Goal: Information Seeking & Learning: Learn about a topic

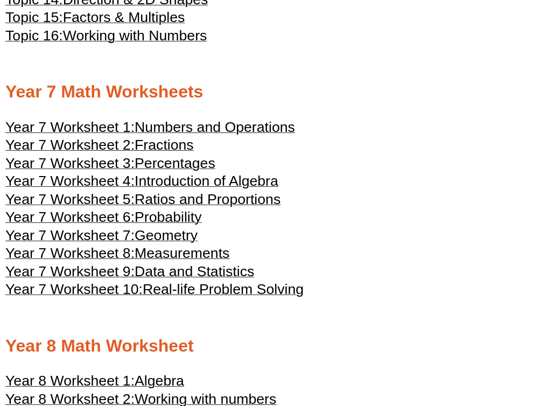
scroll to position [2482, 0]
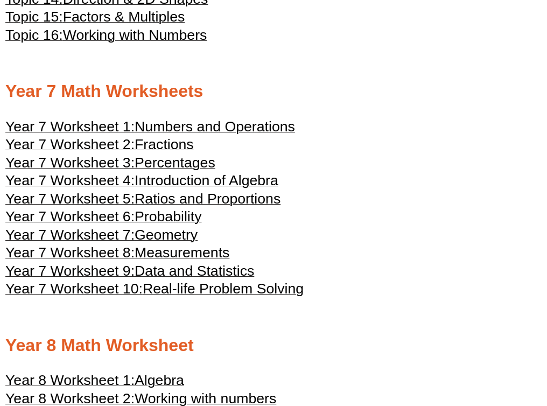
click at [189, 243] on span "Geometry" at bounding box center [166, 235] width 63 height 16
click at [189, 260] on span "Measurements" at bounding box center [182, 252] width 95 height 16
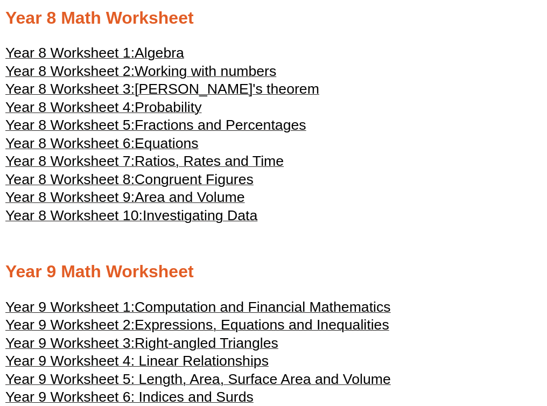
scroll to position [3026, 0]
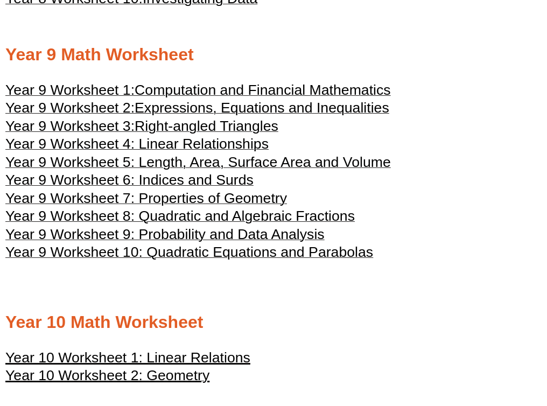
click at [213, 134] on span "Right-angled Triangles" at bounding box center [207, 126] width 144 height 16
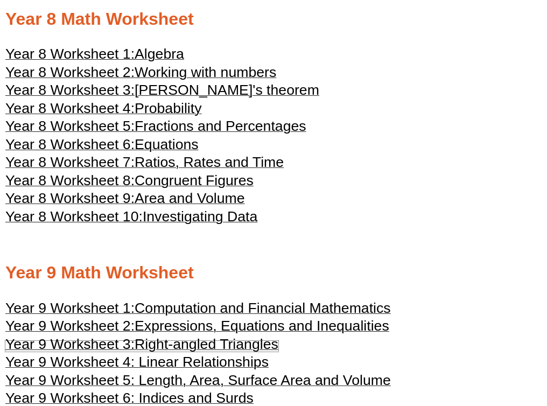
scroll to position [2764, 0]
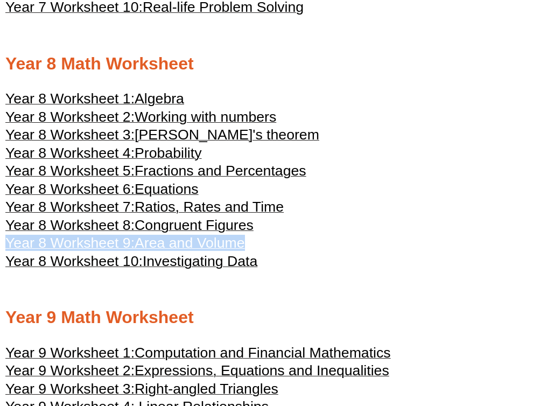
click at [212, 233] on span "Congruent Figures" at bounding box center [194, 225] width 119 height 16
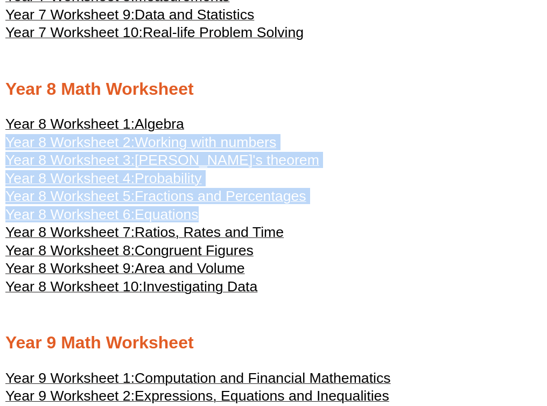
drag, startPoint x: 327, startPoint y: 238, endPoint x: 254, endPoint y: 159, distance: 107.8
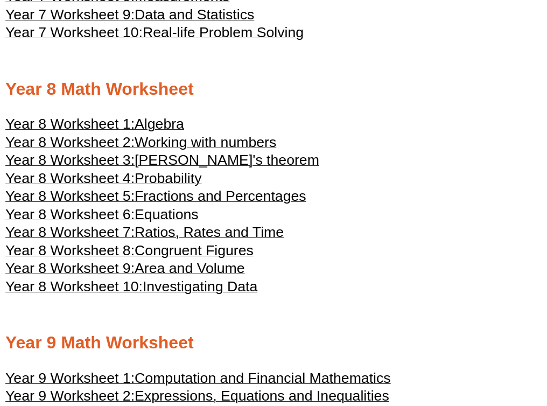
drag, startPoint x: 254, startPoint y: 159, endPoint x: 299, endPoint y: 159, distance: 44.7
click at [255, 168] on span "[PERSON_NAME]'s theorem" at bounding box center [227, 160] width 185 height 16
click at [177, 132] on span "Algebra" at bounding box center [160, 124] width 50 height 16
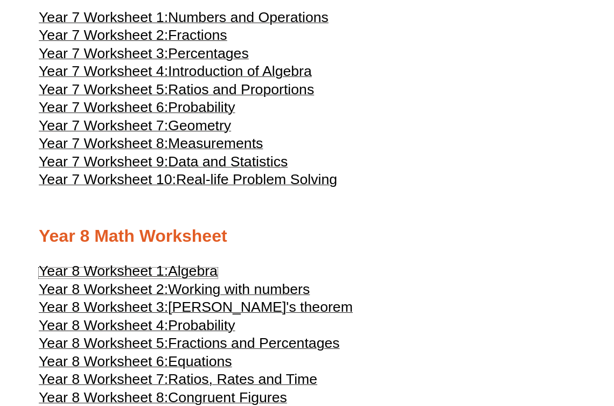
scroll to position [2590, 0]
